Goal: Information Seeking & Learning: Learn about a topic

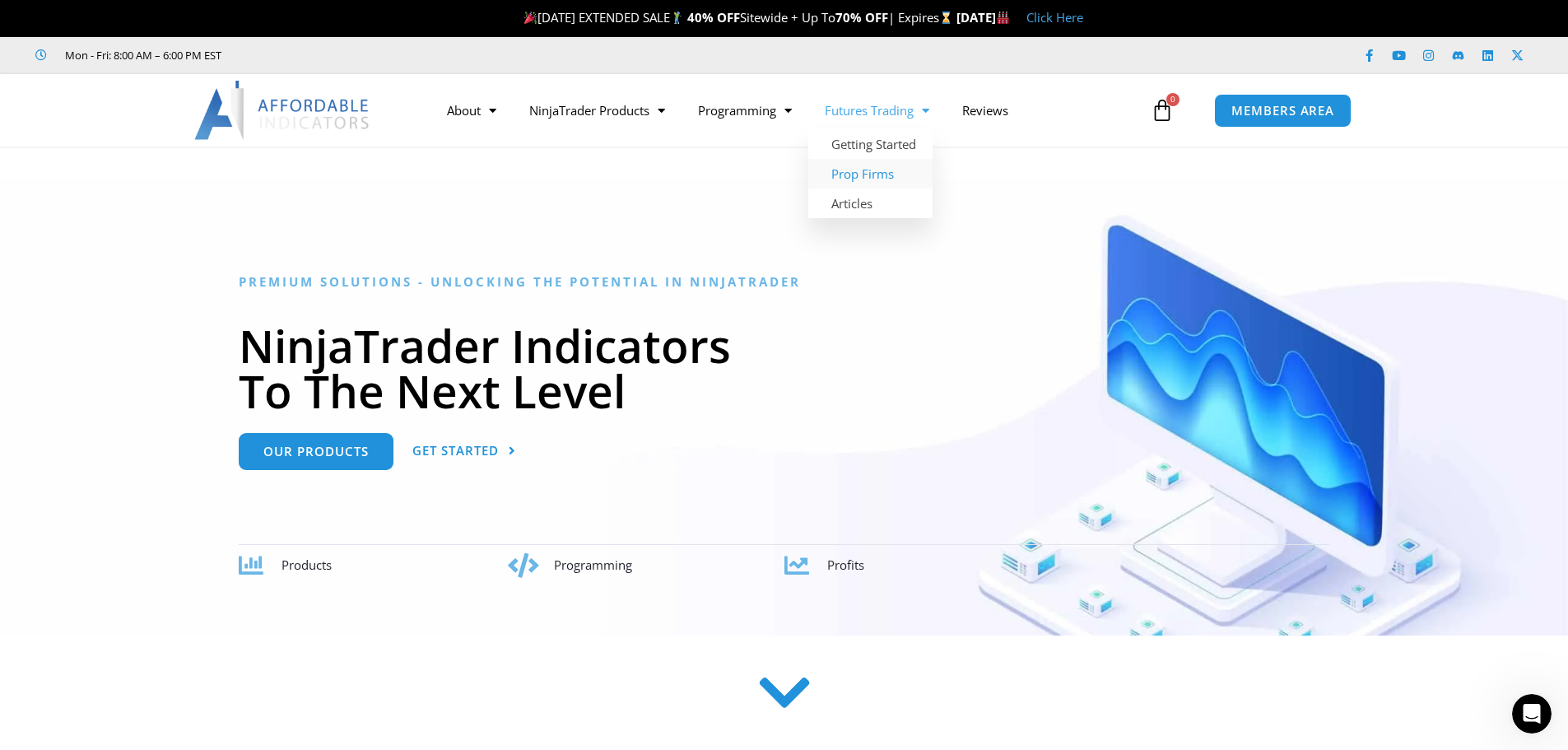
click at [889, 169] on link "Prop Firms" at bounding box center [871, 173] width 125 height 30
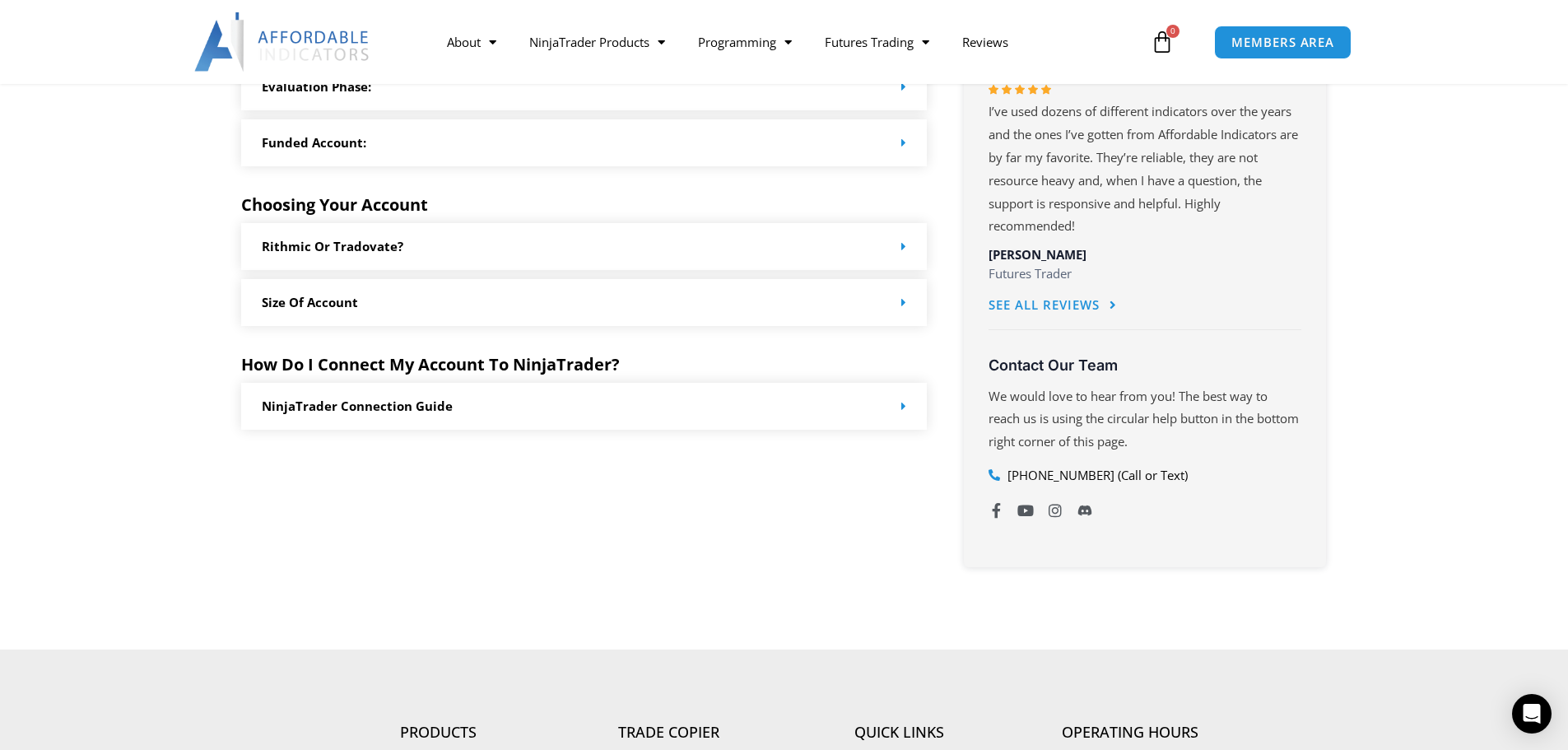
scroll to position [905, 0]
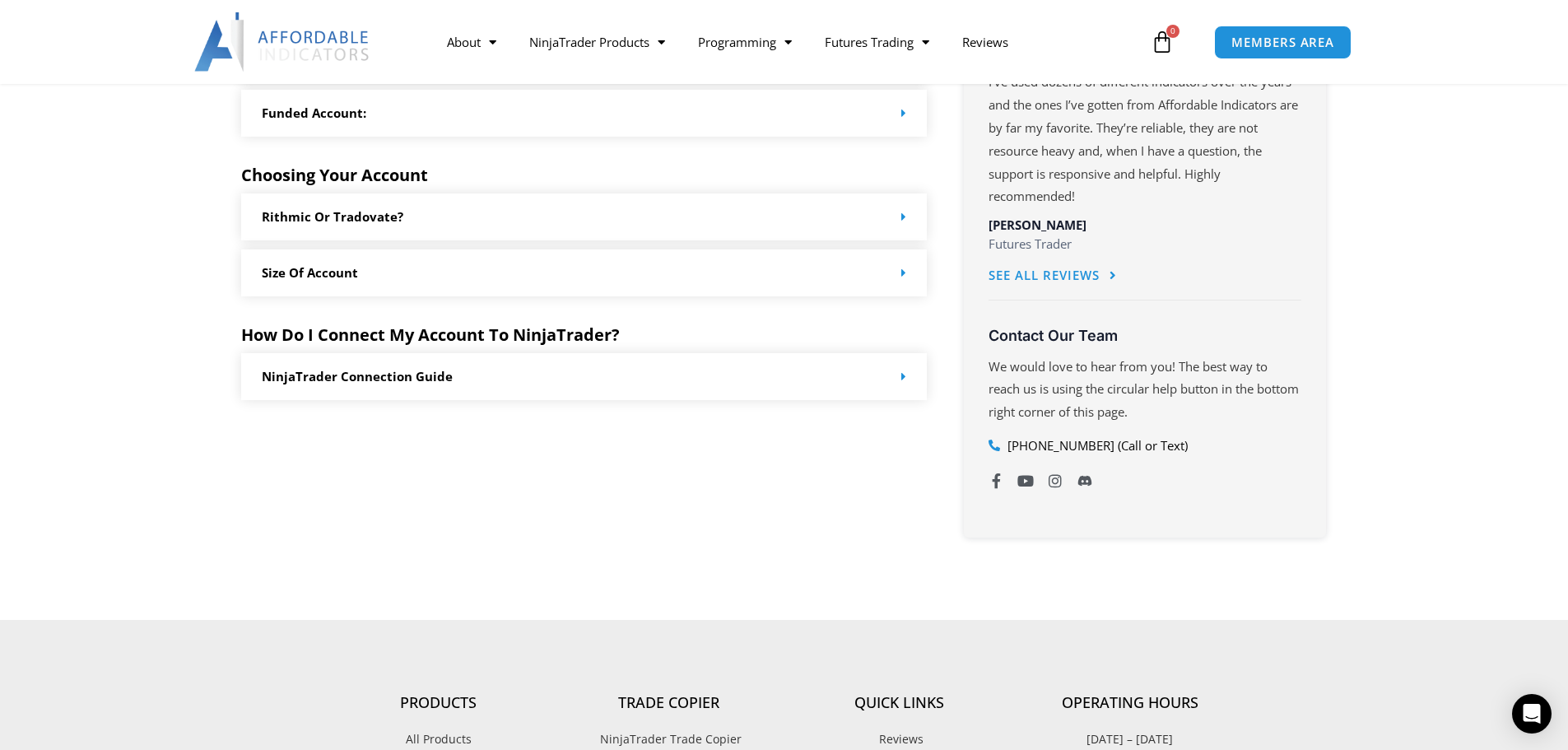
click at [803, 215] on div "Rithmic or Tradovate?" at bounding box center [585, 217] width 687 height 47
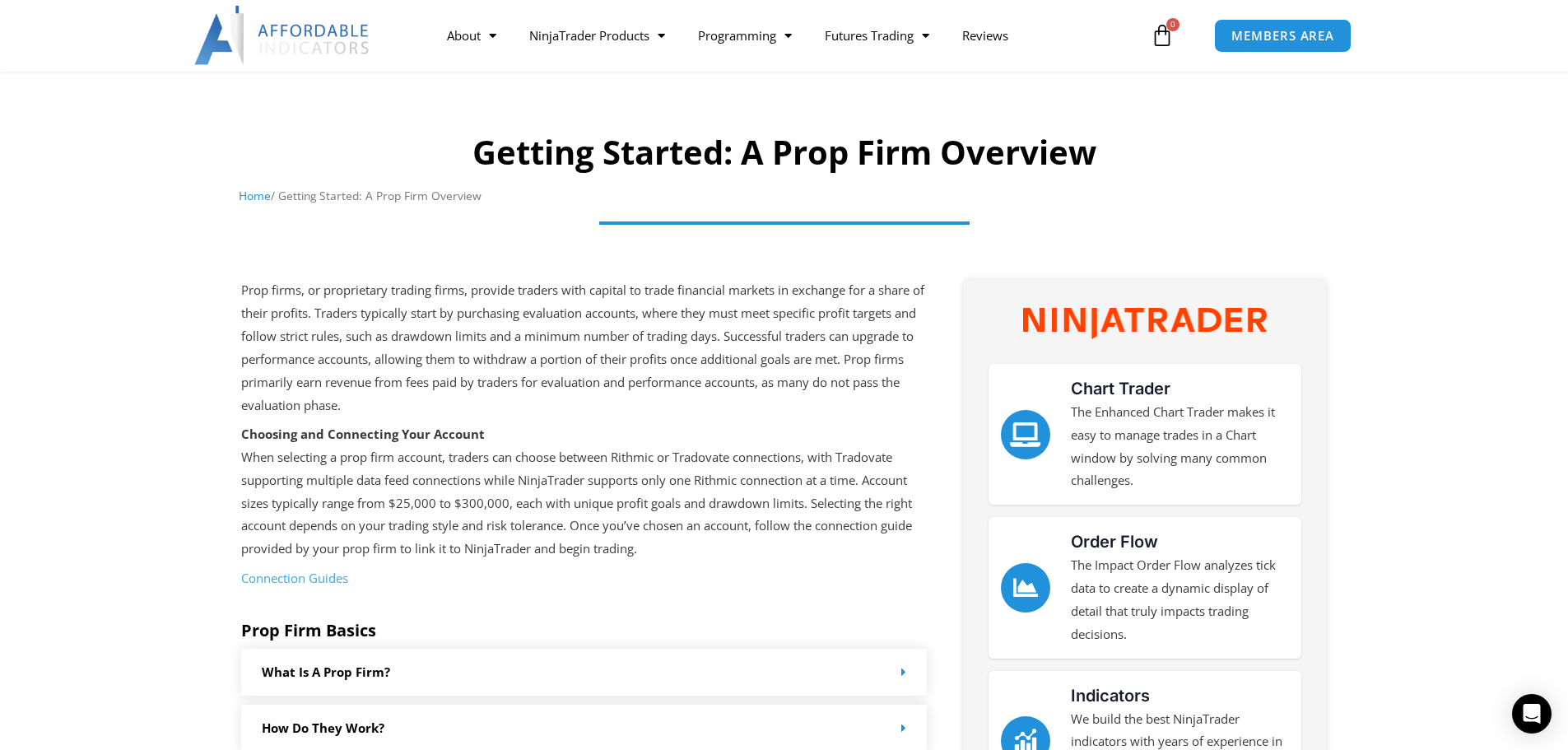
scroll to position [0, 0]
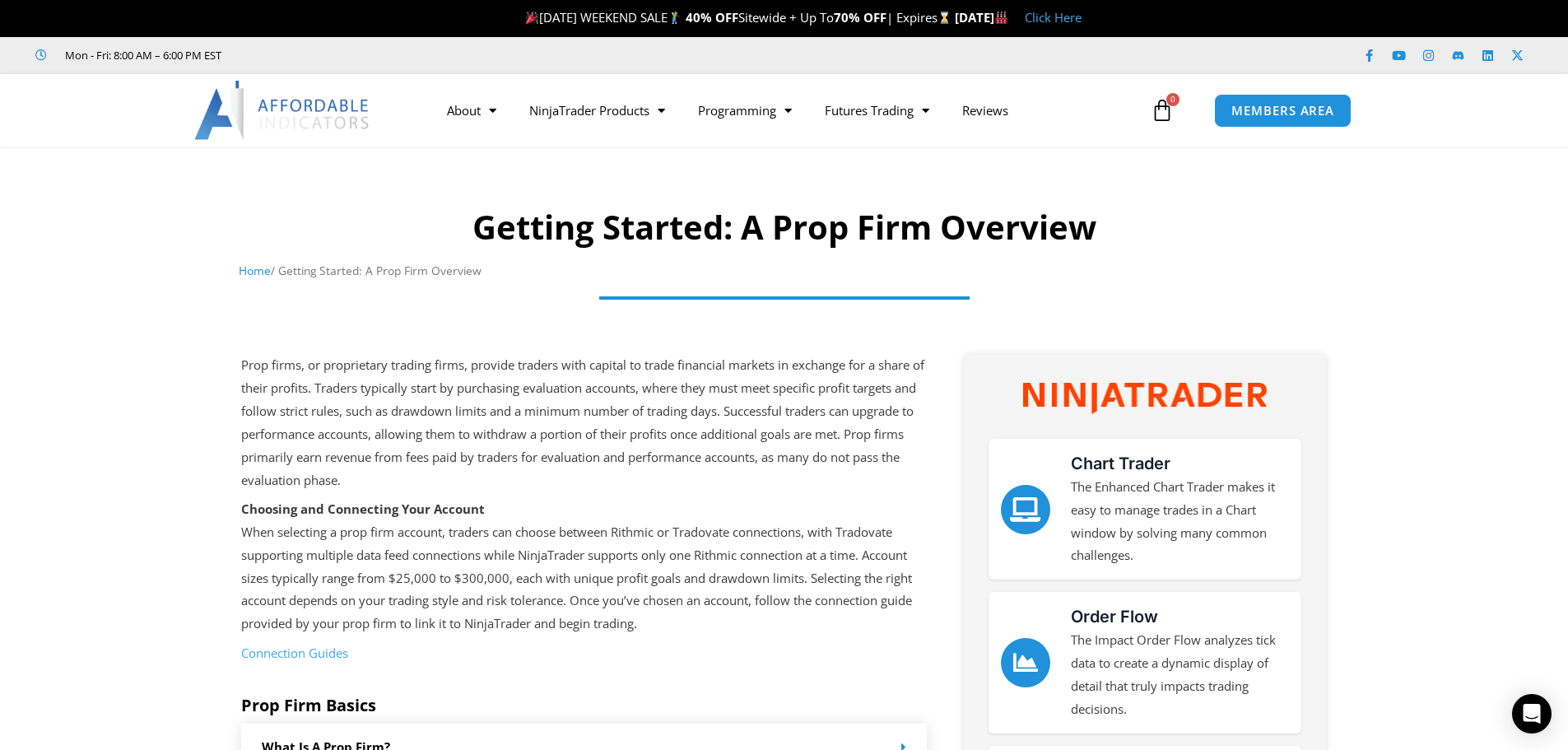
click at [286, 108] on img at bounding box center [283, 110] width 177 height 60
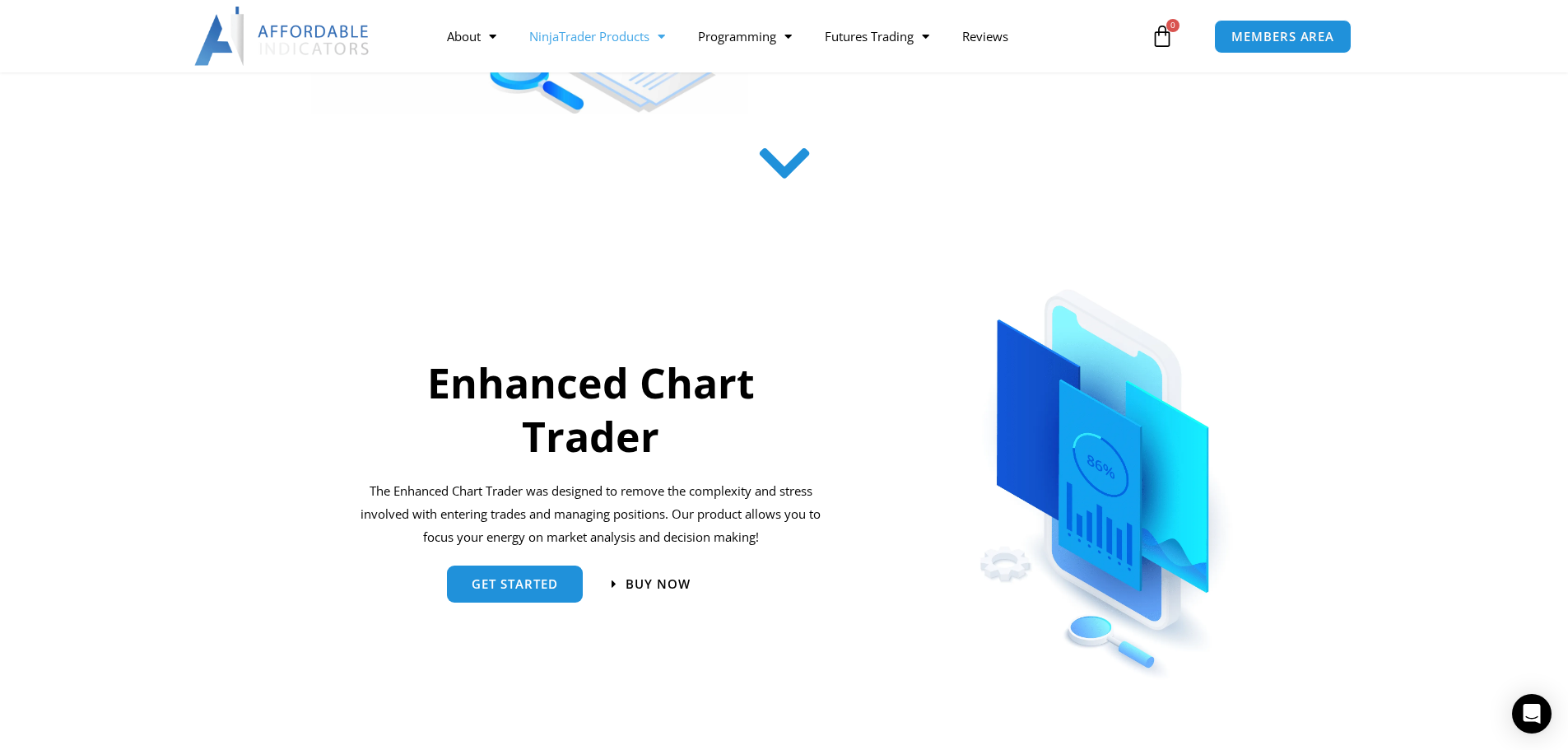
scroll to position [113, 0]
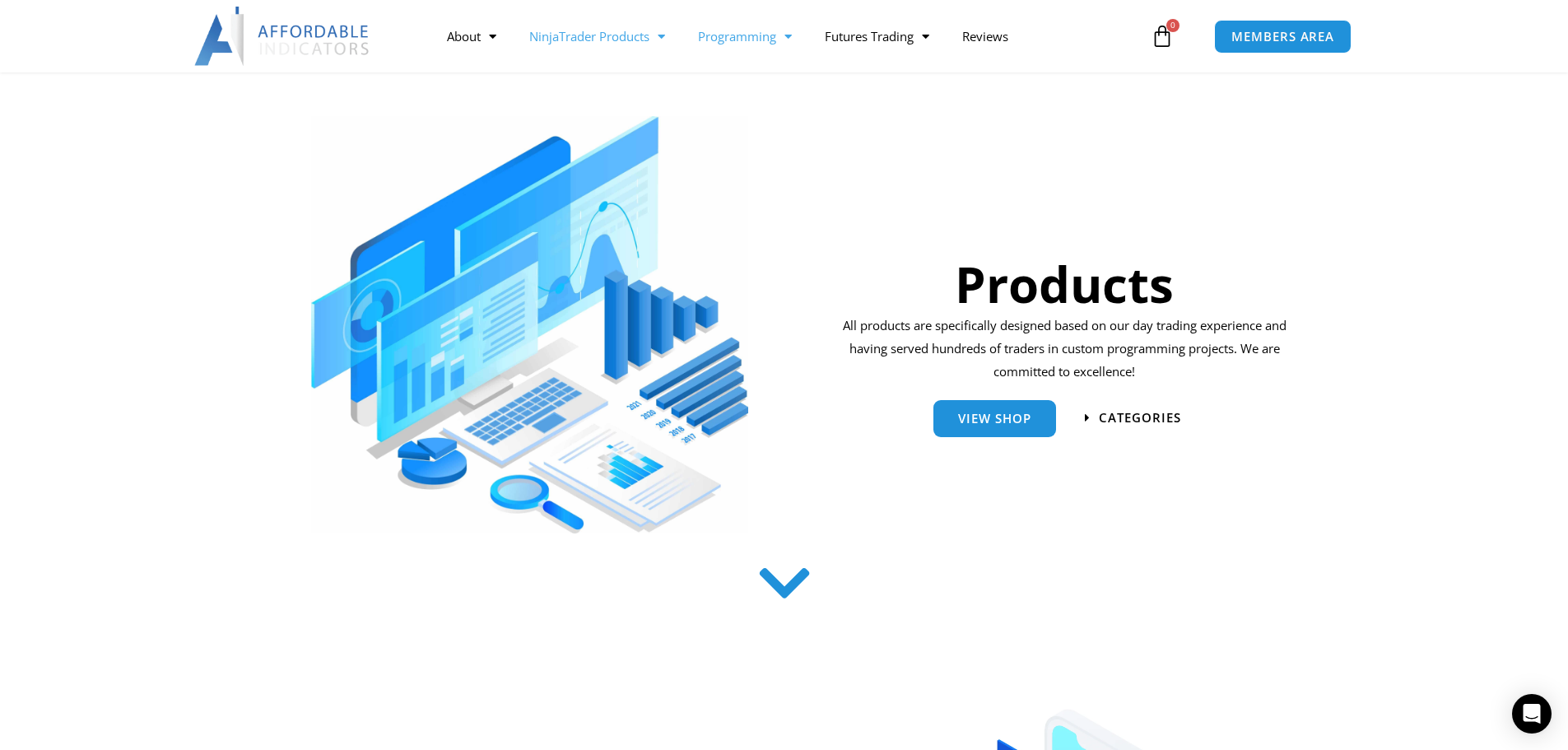
click at [783, 44] on span "Menu" at bounding box center [784, 37] width 15 height 29
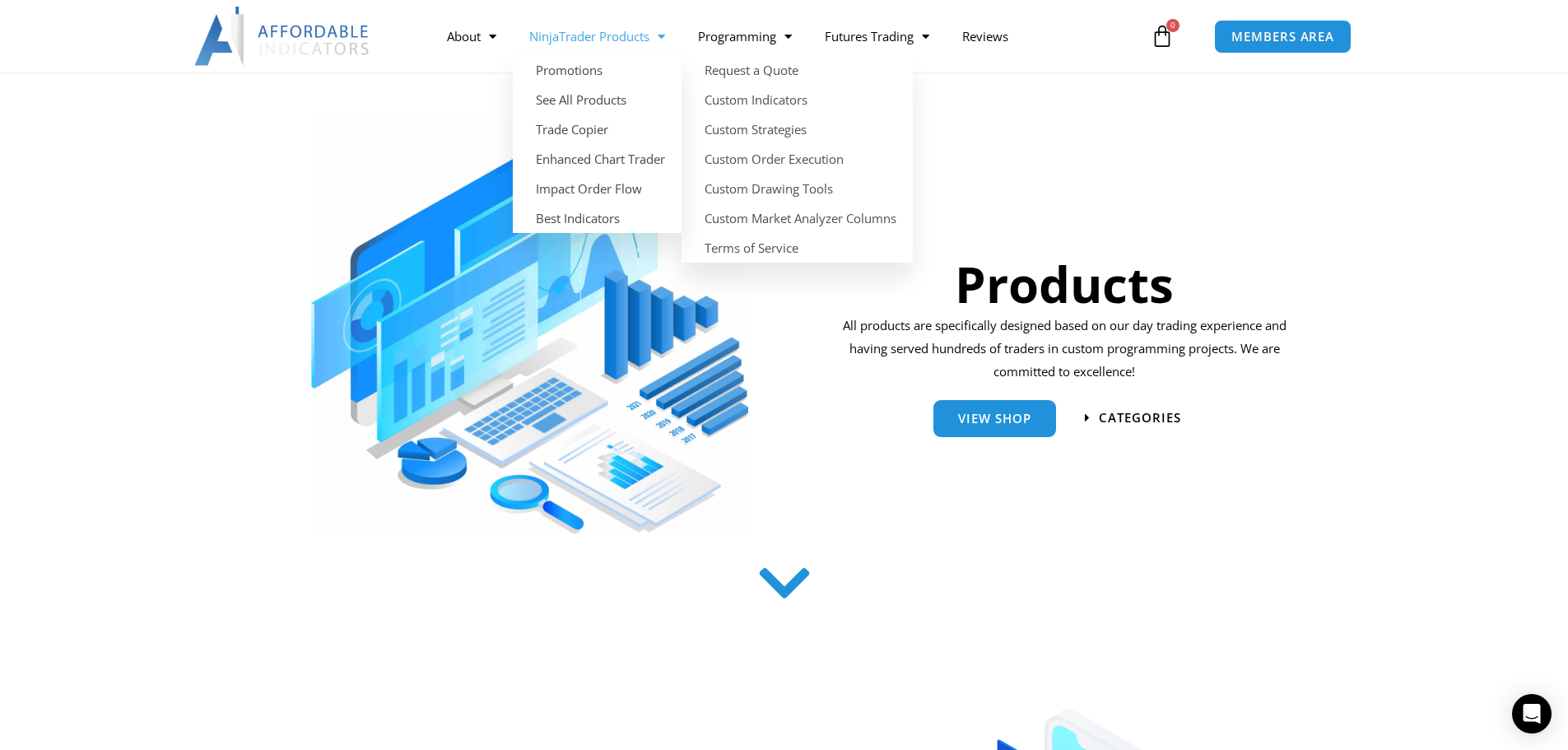
click at [648, 41] on link "NinjaTrader Products" at bounding box center [597, 36] width 169 height 38
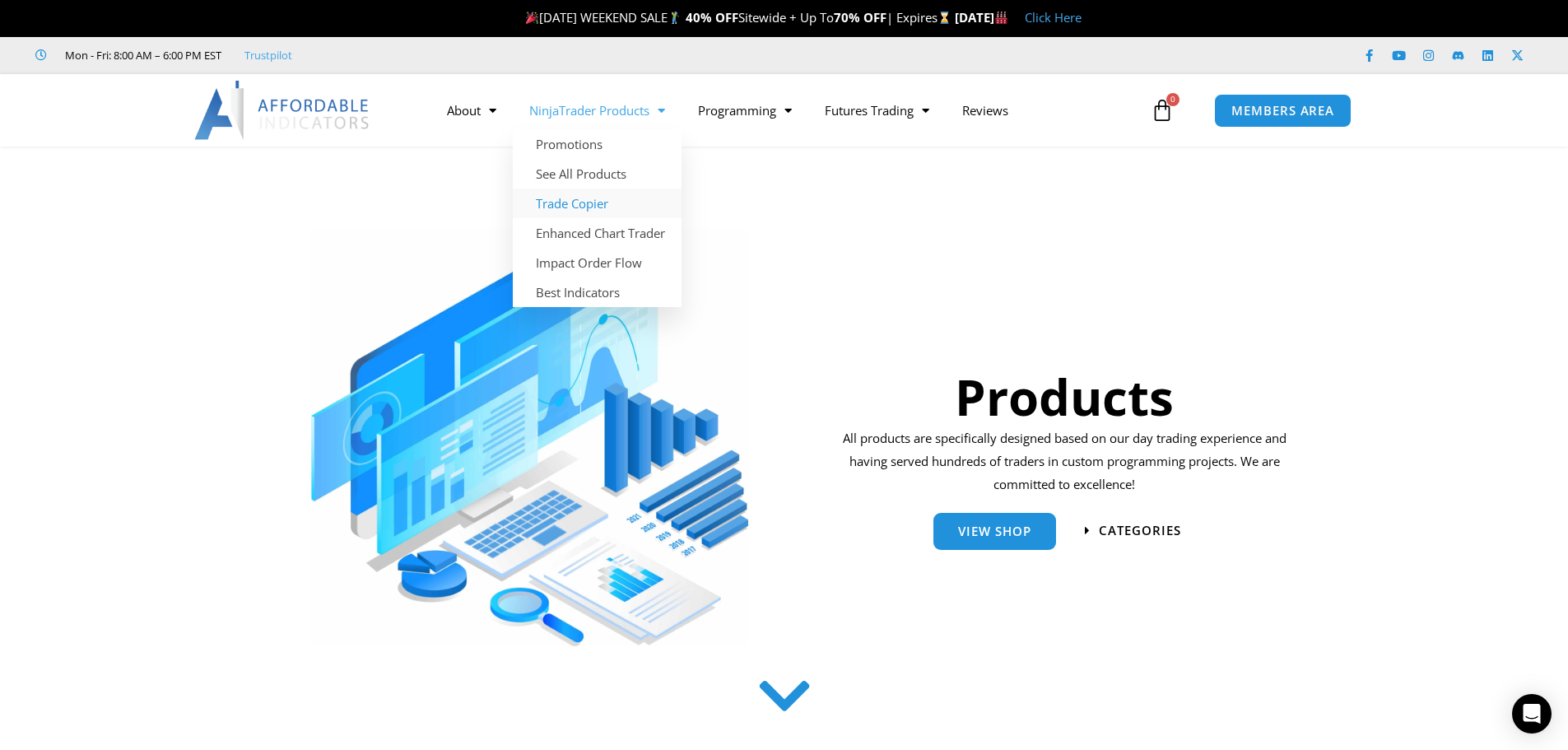
click at [600, 211] on link "Trade Copier" at bounding box center [597, 203] width 169 height 30
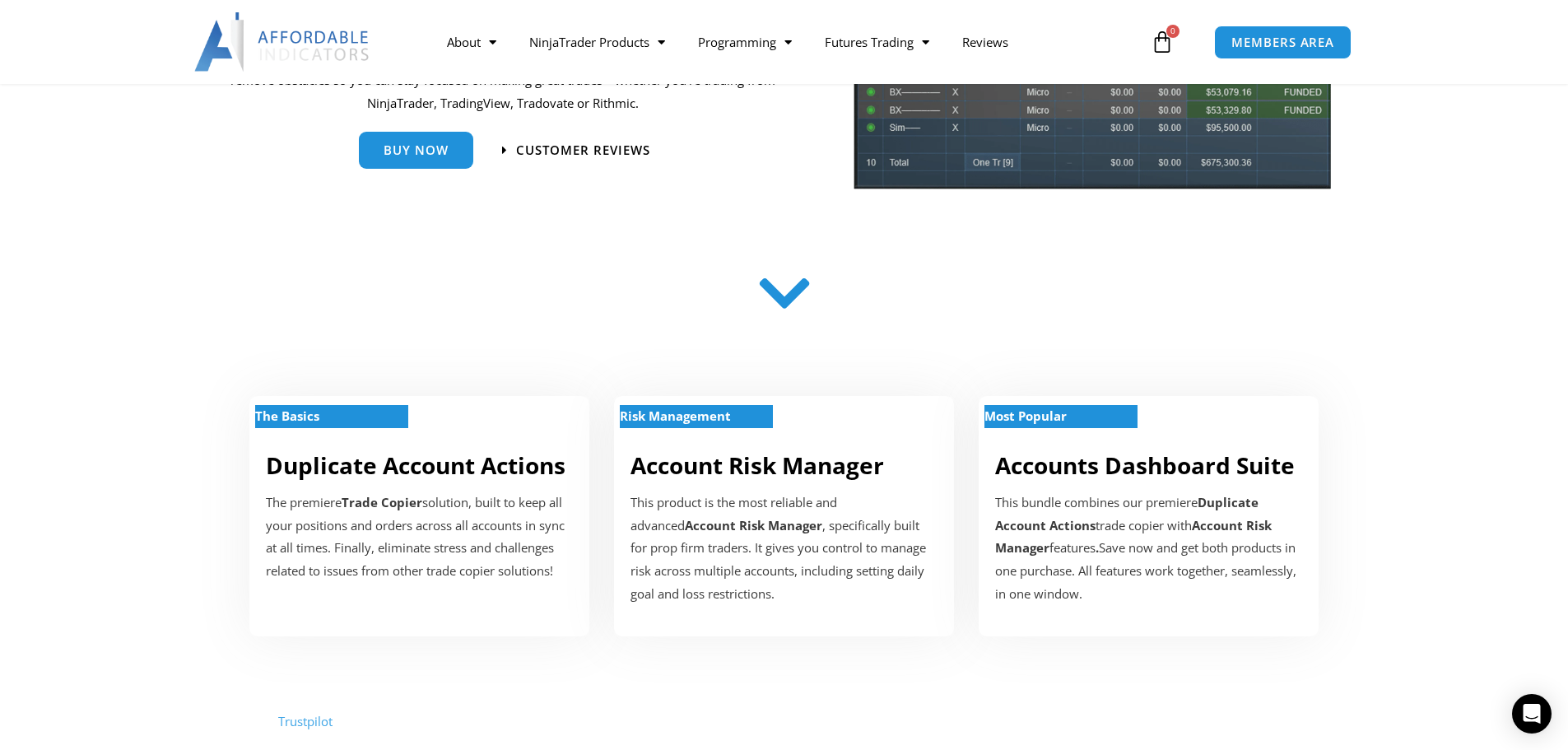
scroll to position [302, 0]
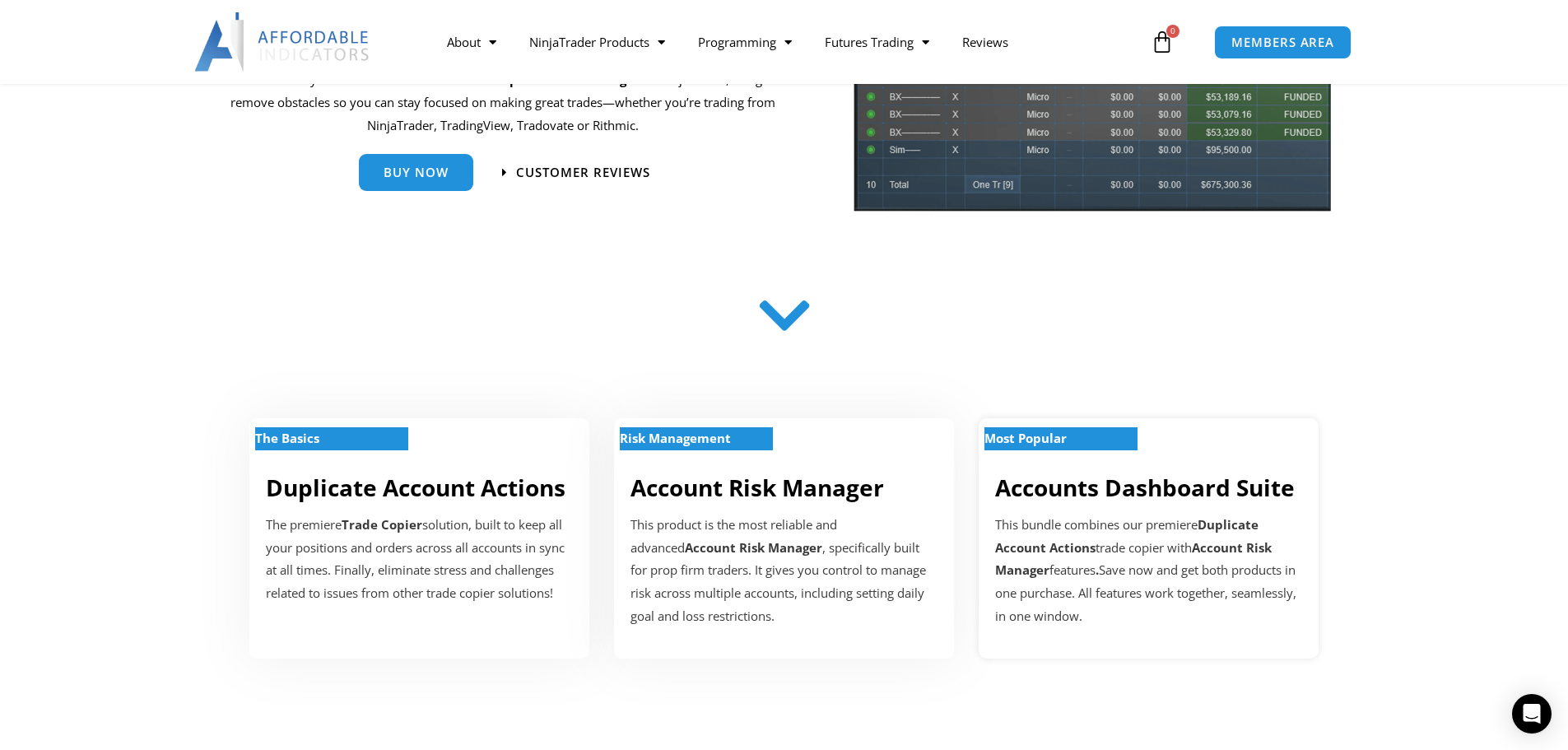
click at [1021, 448] on p "Most Popular" at bounding box center [1061, 439] width 153 height 23
